Goal: Task Accomplishment & Management: Use online tool/utility

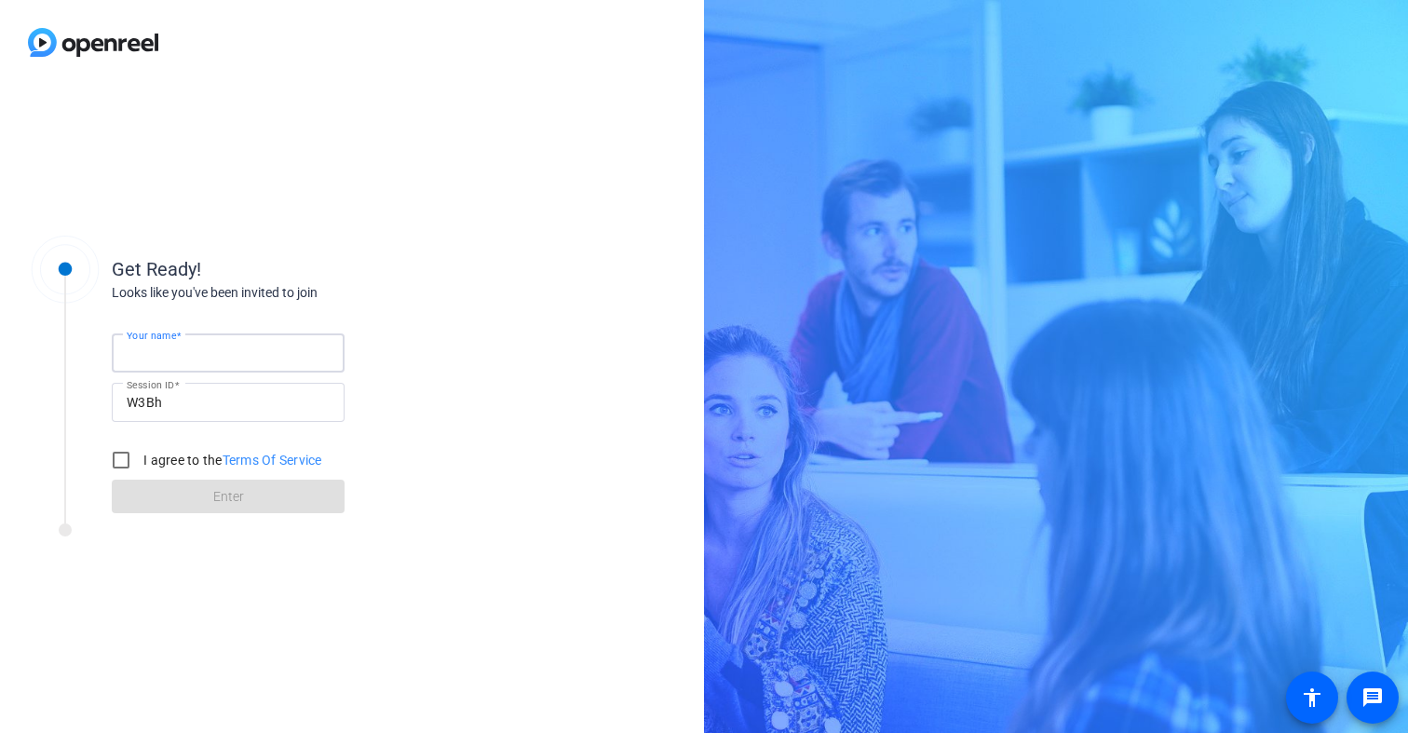
click at [169, 361] on input "Your name" at bounding box center [228, 353] width 203 height 22
type input "[PERSON_NAME]"
click at [119, 454] on input "I agree to the Terms Of Service" at bounding box center [120, 459] width 37 height 37
checkbox input "true"
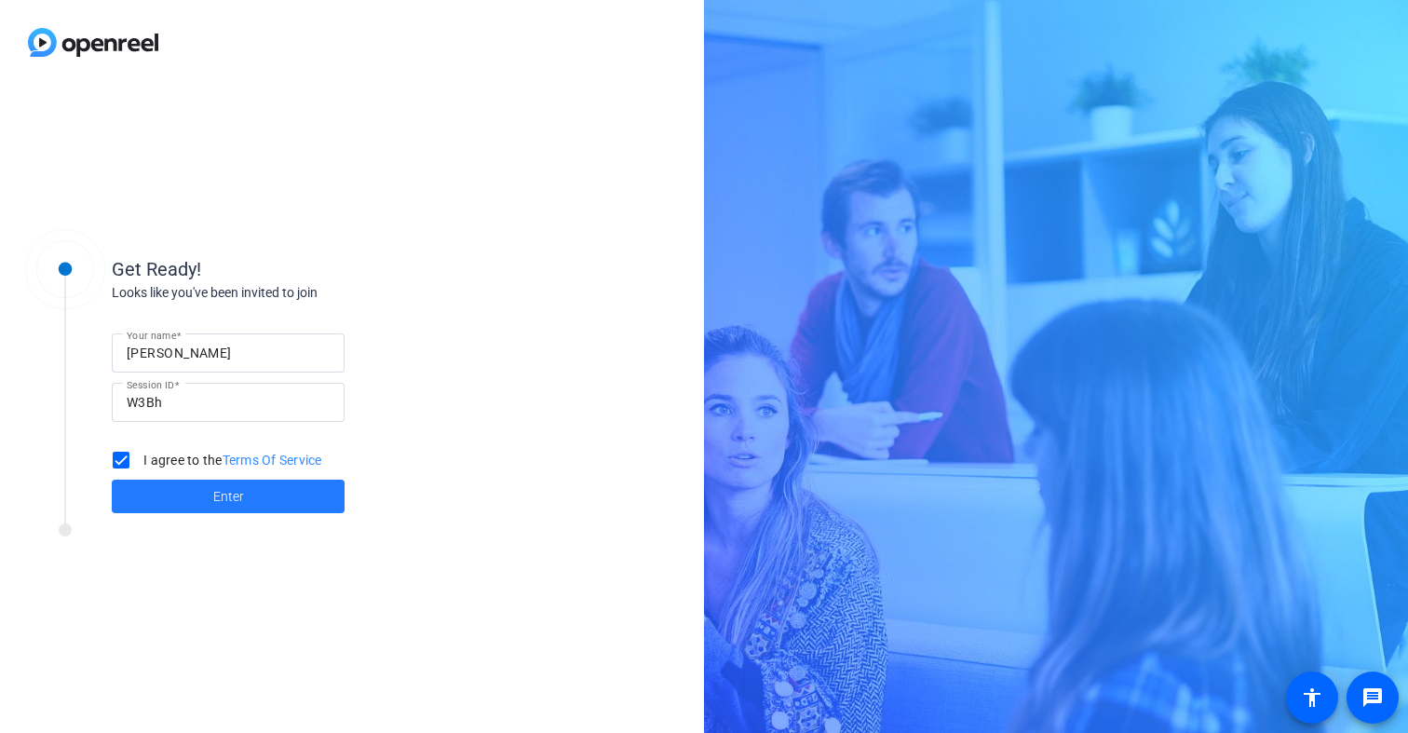
click at [131, 483] on span at bounding box center [228, 496] width 233 height 45
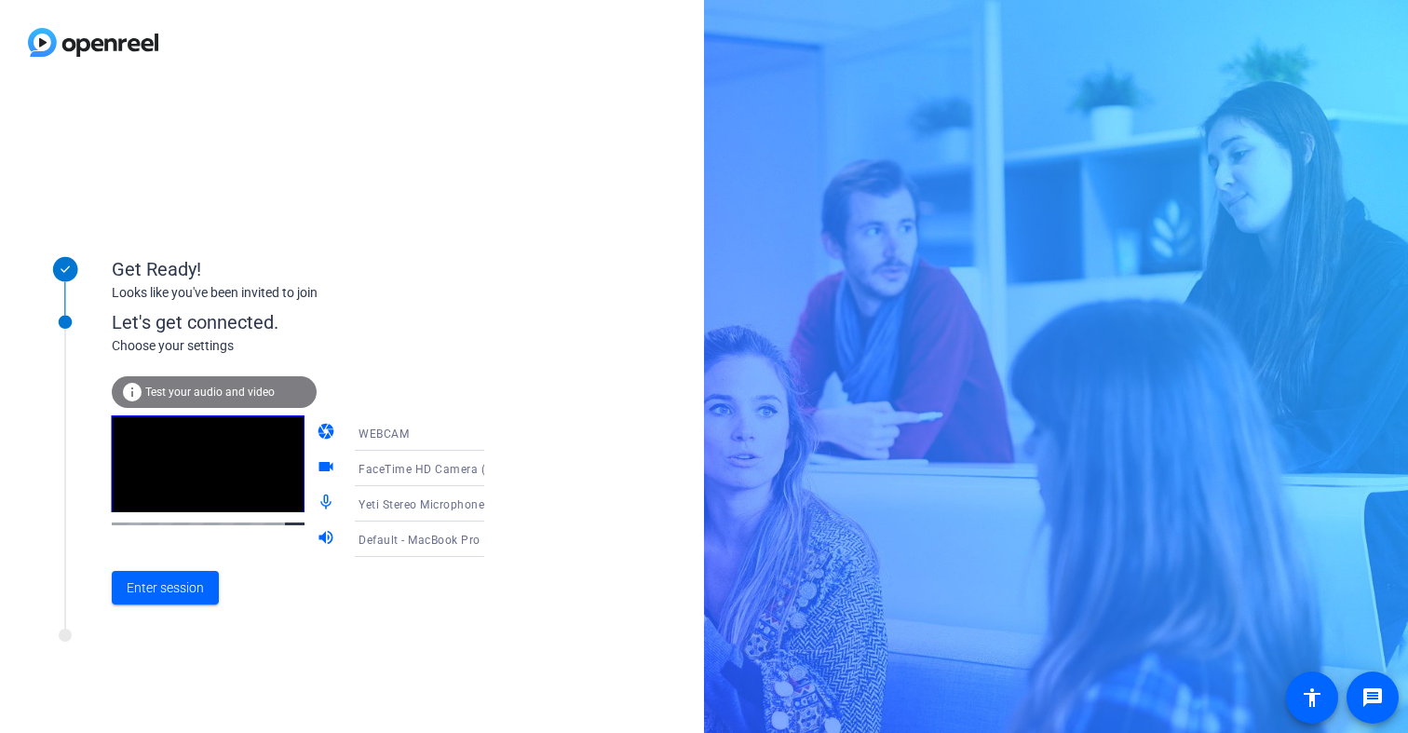
click at [377, 536] on span "Default - MacBook Pro Speakers (Built-in)" at bounding box center [471, 539] width 224 height 15
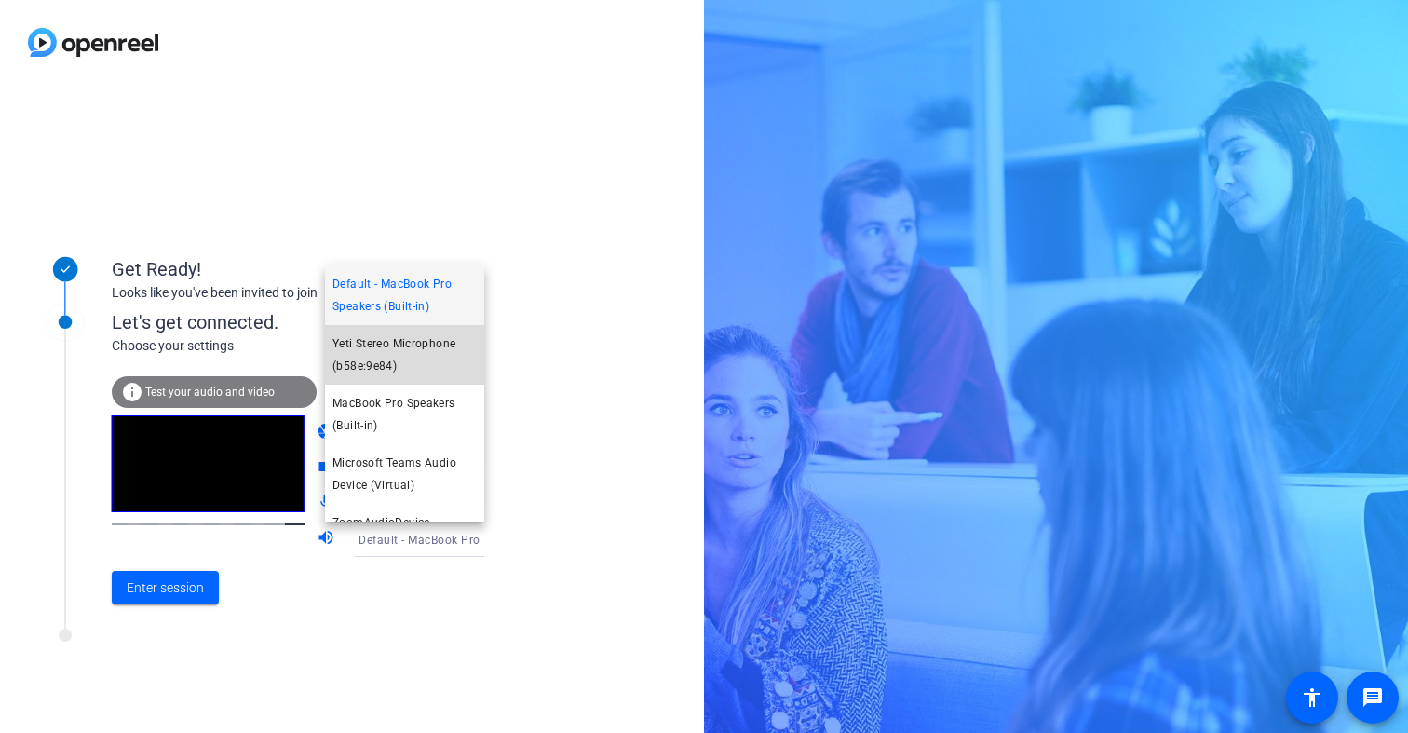
click at [378, 353] on span "Yeti Stereo Microphone (b58e:9e84)" at bounding box center [404, 354] width 144 height 45
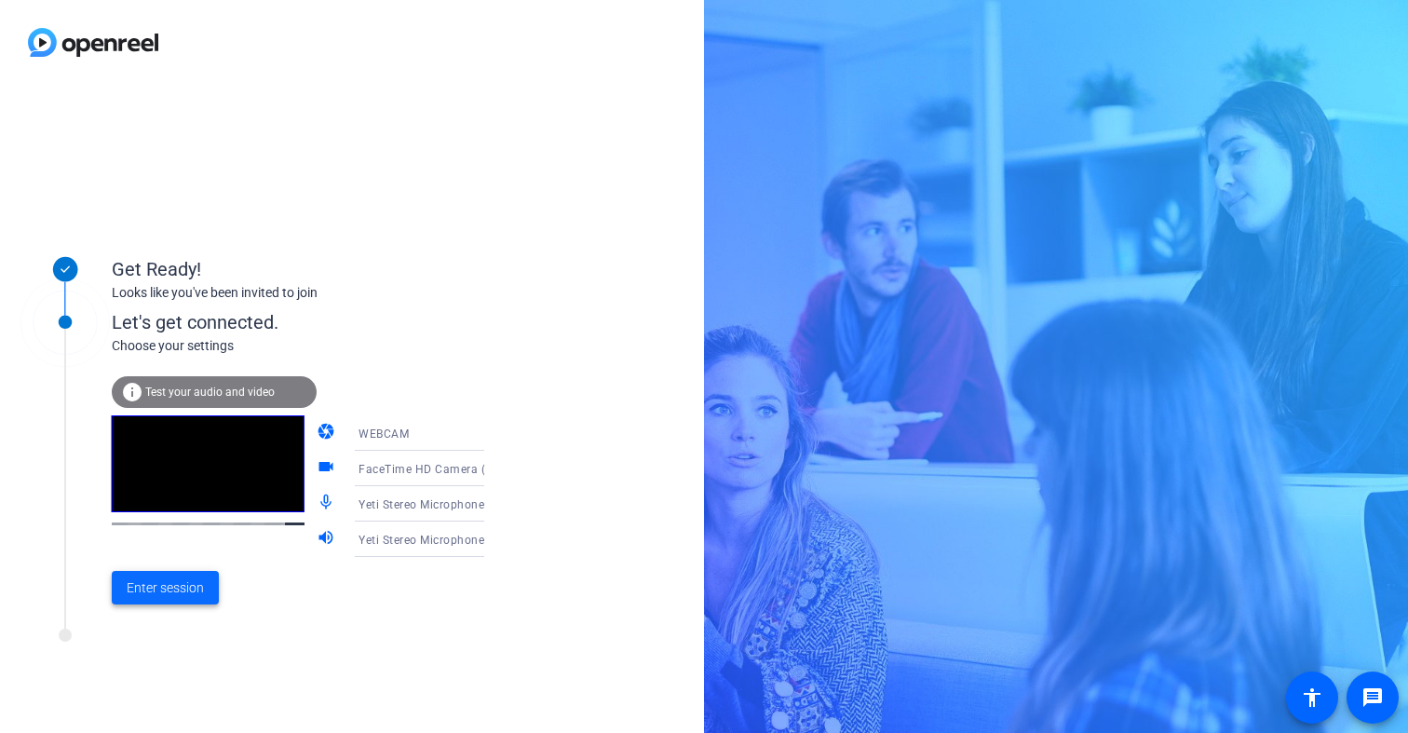
click at [166, 590] on span "Enter session" at bounding box center [165, 588] width 77 height 20
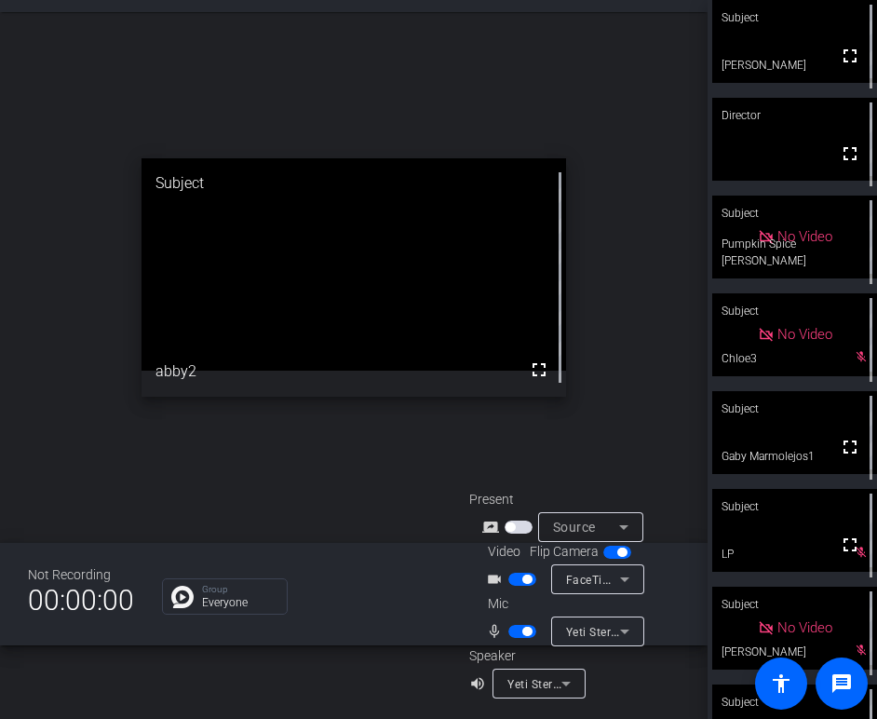
scroll to position [161, 0]
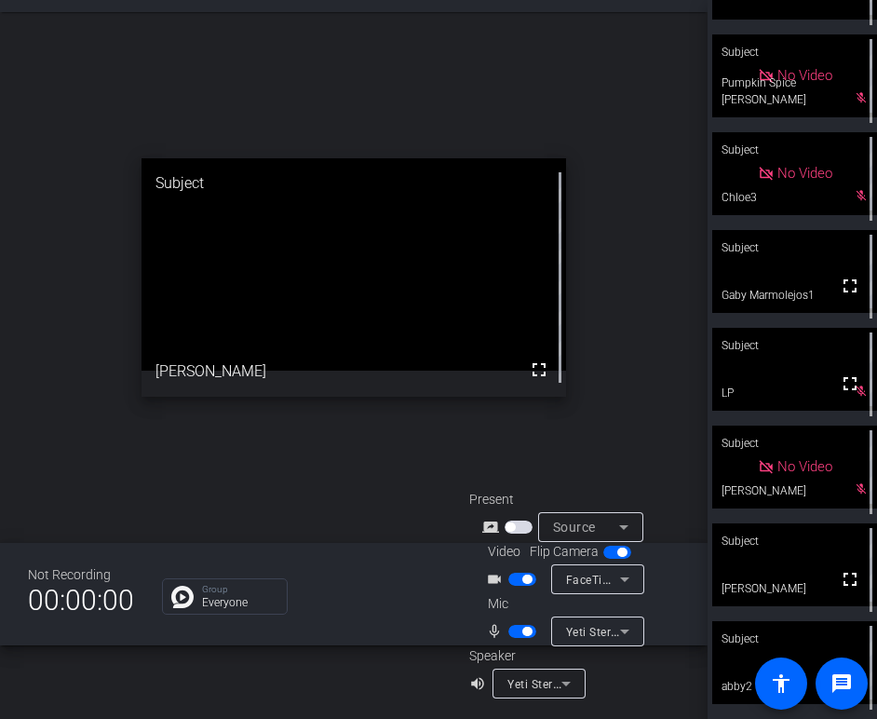
click at [94, 269] on div "open_in_new Subject fullscreen [PERSON_NAME]" at bounding box center [354, 277] width 708 height 531
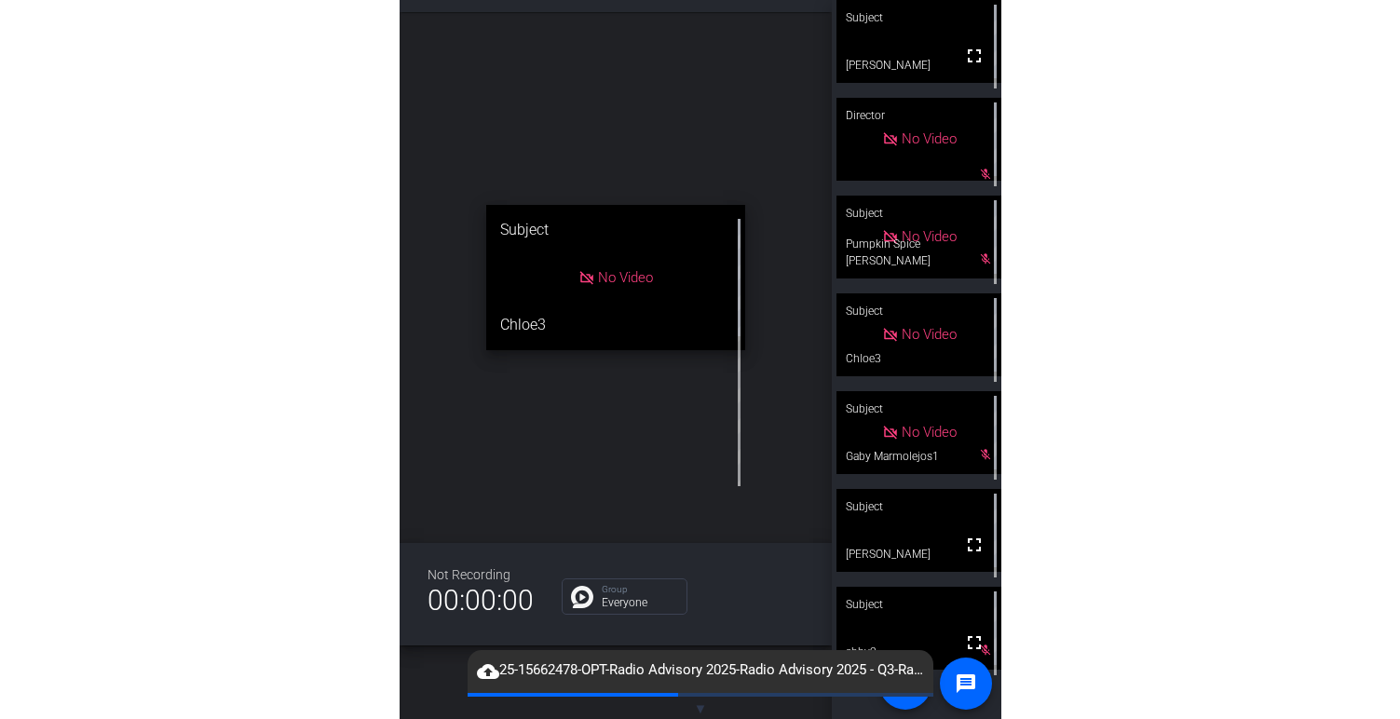
scroll to position [21, 0]
